Goal: Find specific page/section: Find specific page/section

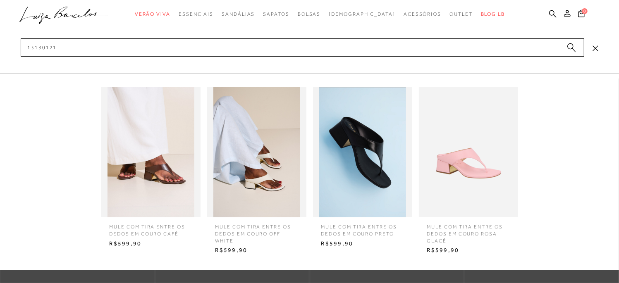
type input "13130121"
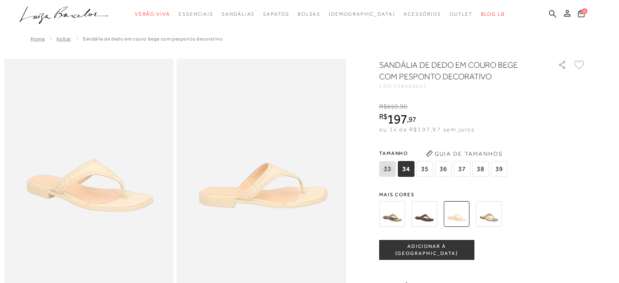
click at [550, 13] on icon at bounding box center [552, 13] width 7 height 7
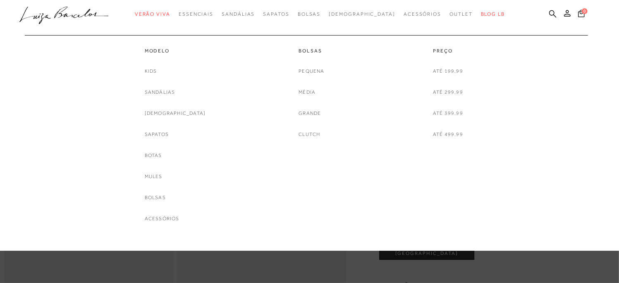
click at [390, 28] on div at bounding box center [305, 31] width 564 height 8
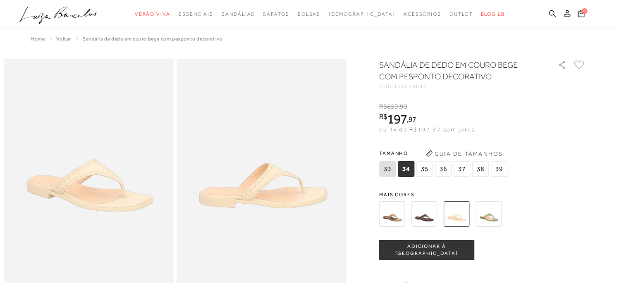
click at [554, 17] on icon at bounding box center [552, 14] width 7 height 8
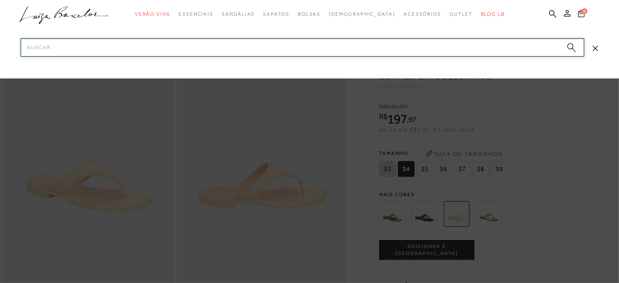
click at [438, 49] on input "Pesquisar" at bounding box center [302, 47] width 563 height 18
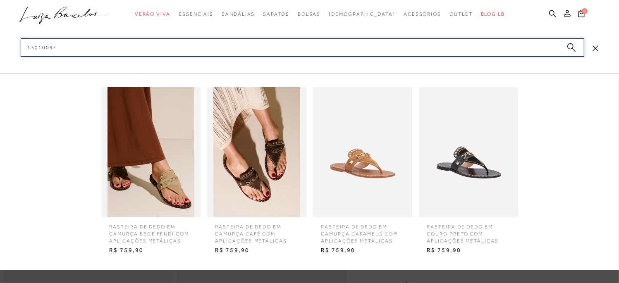
type input "13010097"
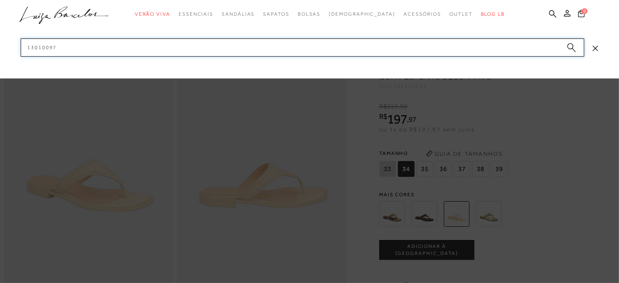
click at [203, 48] on input "13010097" at bounding box center [302, 47] width 563 height 18
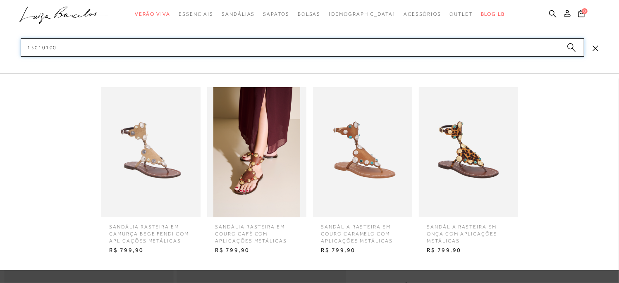
type input "13010100"
